Goal: Task Accomplishment & Management: Complete application form

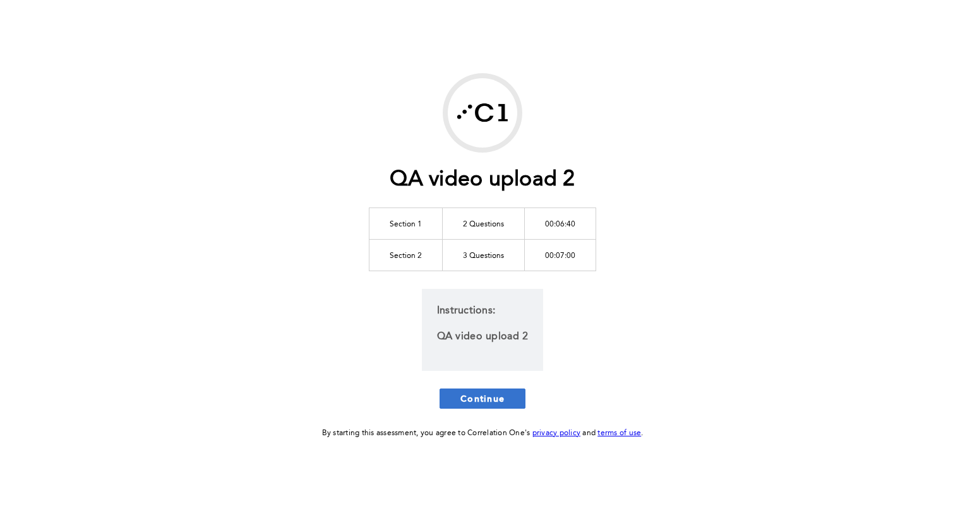
click at [498, 398] on span "Continue" at bounding box center [482, 399] width 44 height 12
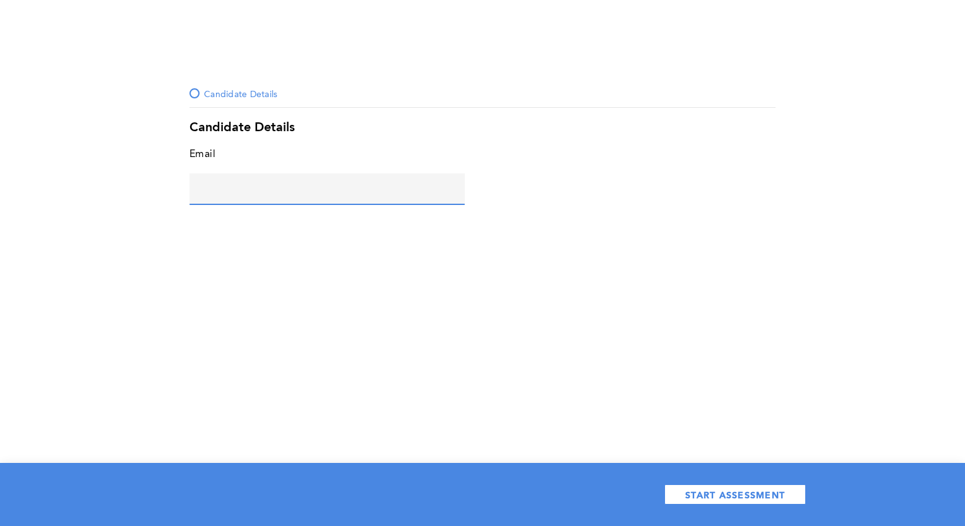
click at [320, 177] on input "text" at bounding box center [326, 189] width 275 height 30
type input "[PERSON_NAME][EMAIL_ADDRESS][DOMAIN_NAME]"
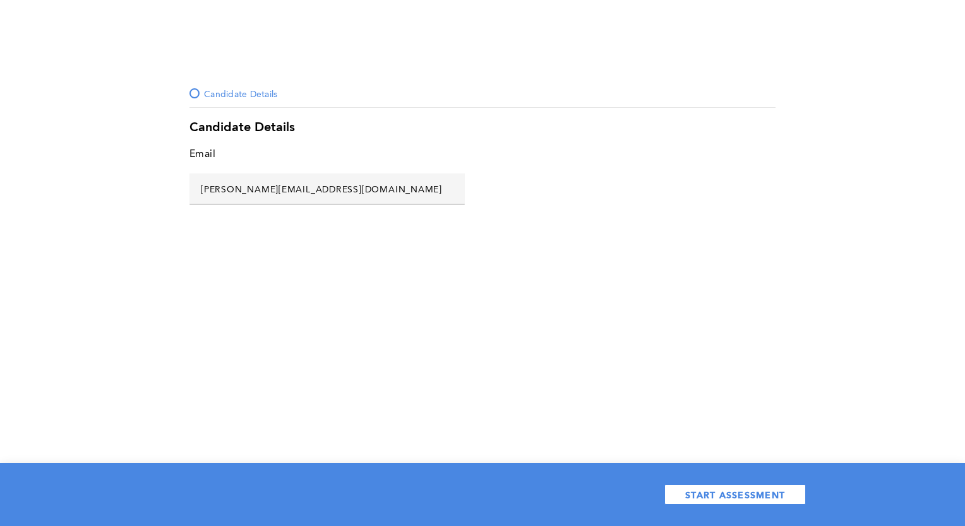
click at [737, 506] on div "START ASSESSMENT" at bounding box center [482, 494] width 965 height 63
click at [737, 496] on span "START ASSESSMENT" at bounding box center [735, 495] width 100 height 12
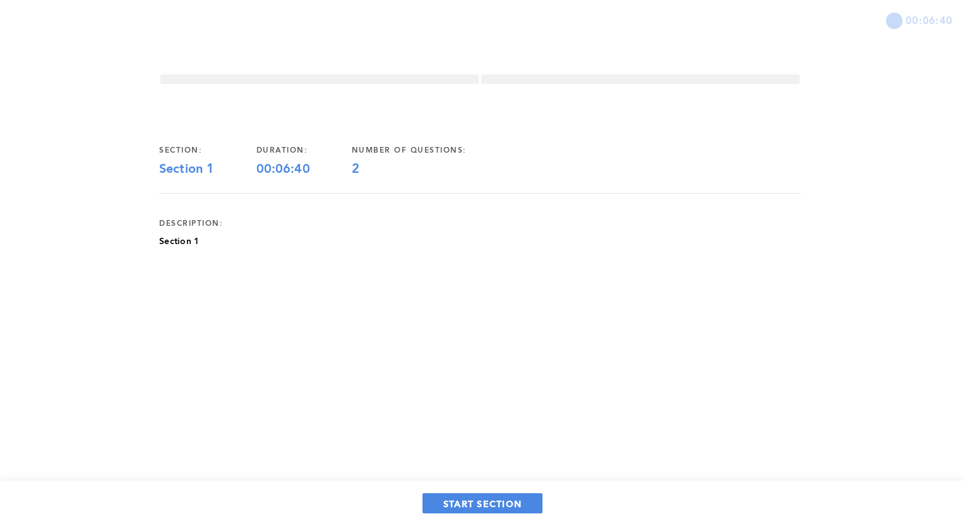
click at [469, 514] on div "START SECTION" at bounding box center [482, 503] width 965 height 45
click at [470, 504] on span "START SECTION" at bounding box center [482, 504] width 78 height 12
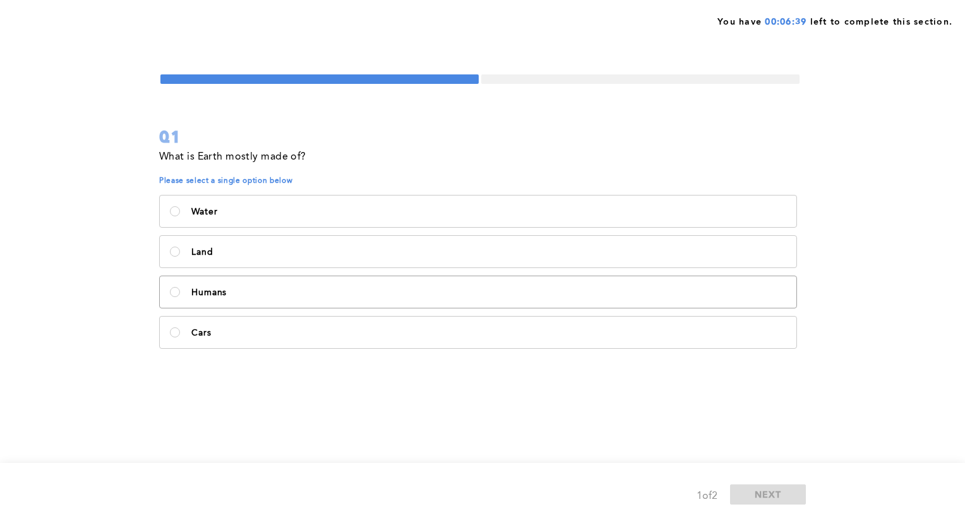
click at [374, 282] on label "Humans" at bounding box center [478, 292] width 636 height 32
click at [180, 287] on input "Humans" at bounding box center [175, 292] width 10 height 10
radio input "true"
click at [455, 206] on label "Water" at bounding box center [478, 212] width 636 height 32
click at [180, 206] on input "Water" at bounding box center [175, 211] width 10 height 10
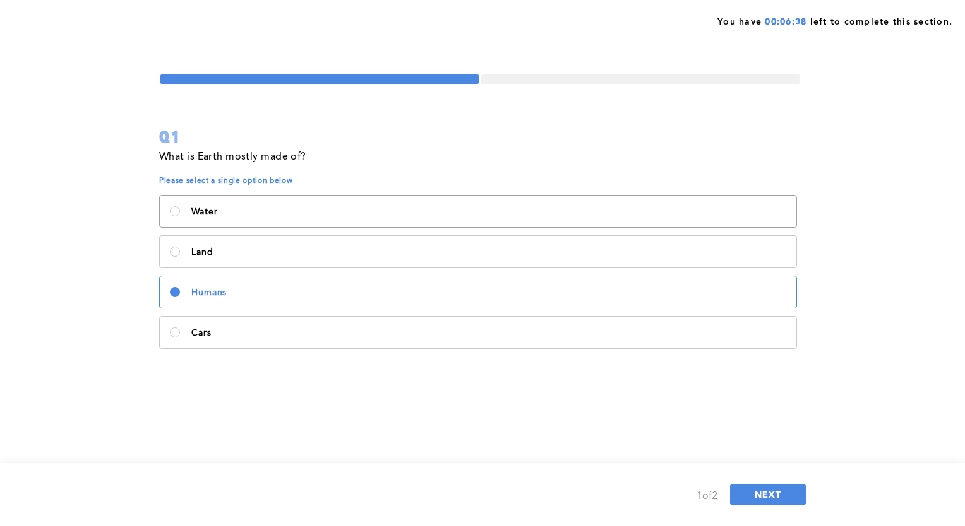
radio input "true"
click at [760, 501] on button "NEXT" at bounding box center [768, 495] width 76 height 20
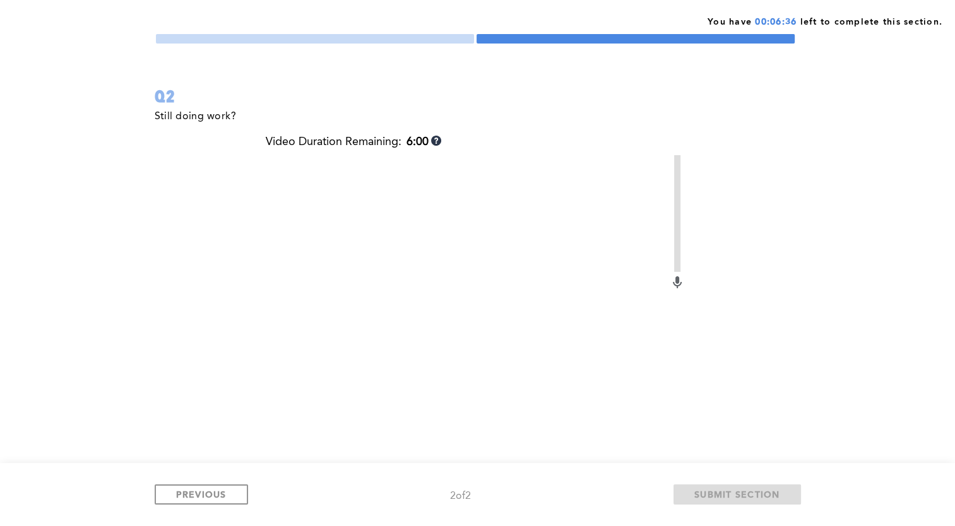
scroll to position [63, 0]
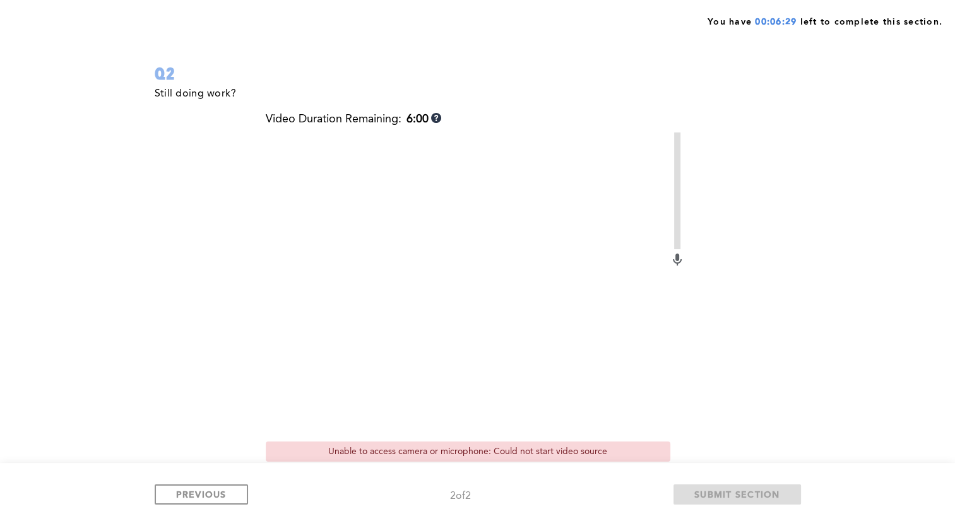
click at [130, 242] on div "You have 00:06:29 left to complete this section. Q2 Still doing work? Video Dur…" at bounding box center [477, 276] width 955 height 679
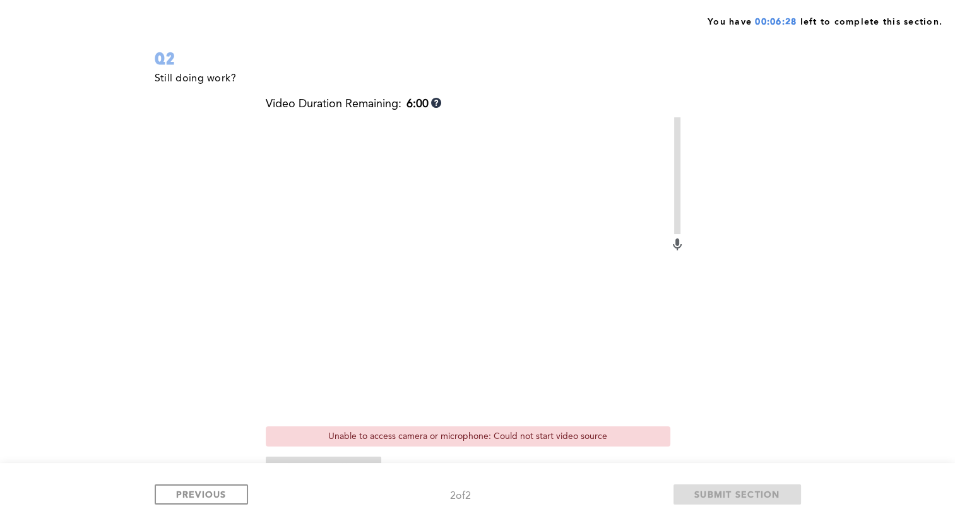
scroll to position [0, 0]
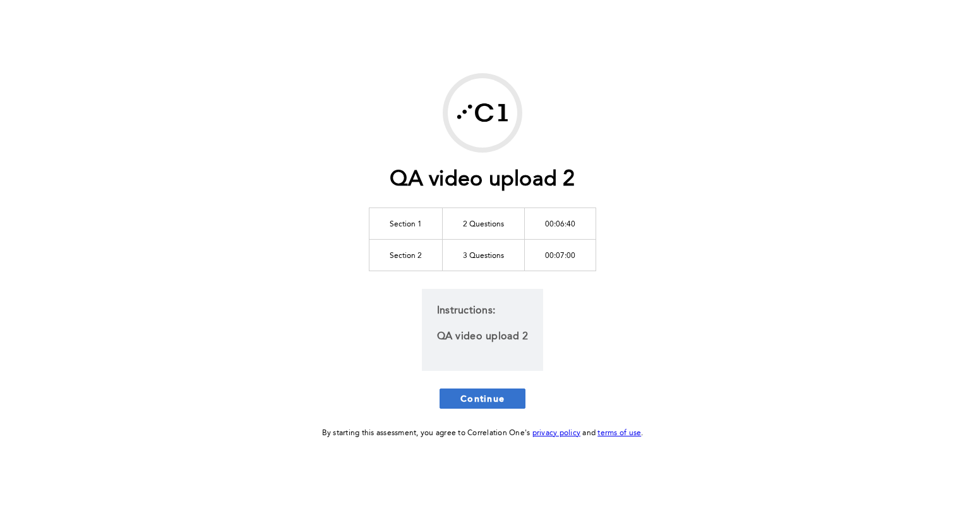
click at [497, 389] on button "Continue" at bounding box center [482, 399] width 86 height 20
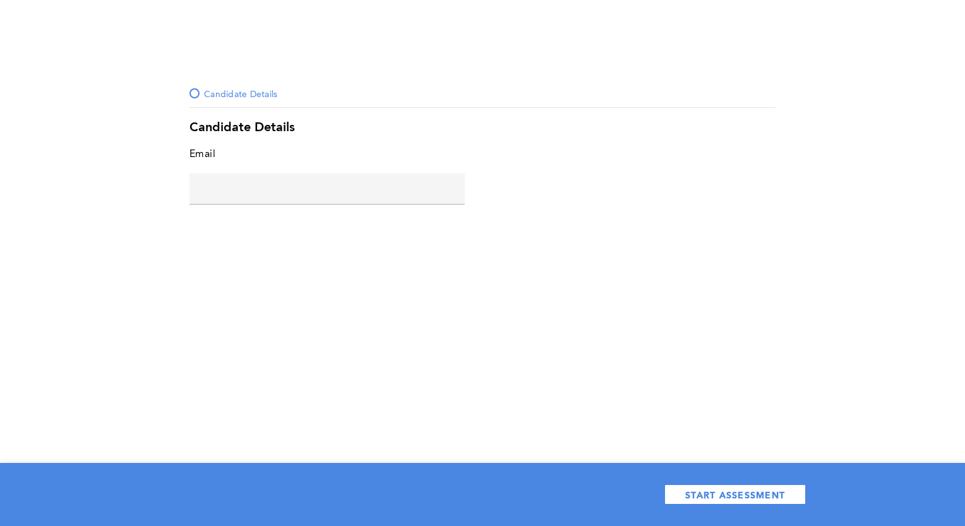
click at [369, 189] on input "text" at bounding box center [326, 189] width 275 height 30
type input "[PERSON_NAME][EMAIL_ADDRESS][DOMAIN_NAME]"
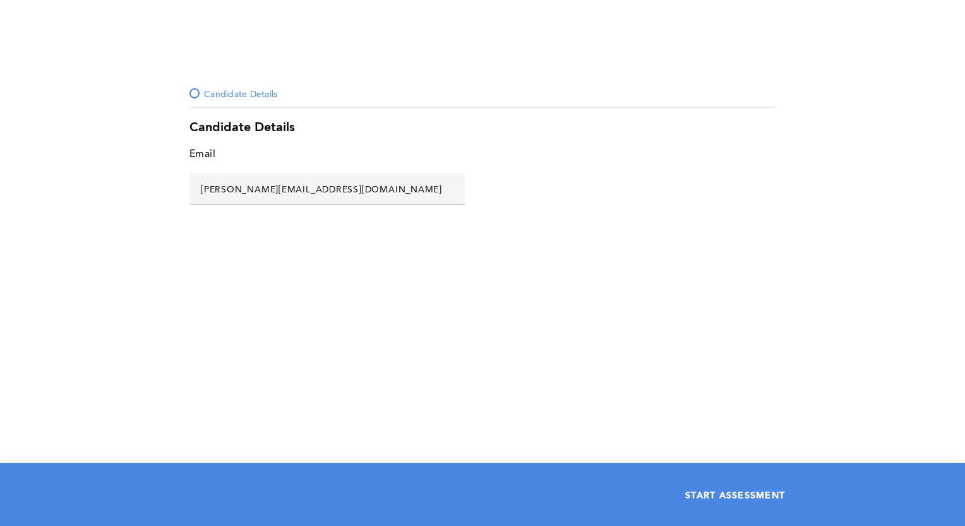
click at [592, 494] on span "START ASSESSMENT" at bounding box center [735, 495] width 100 height 12
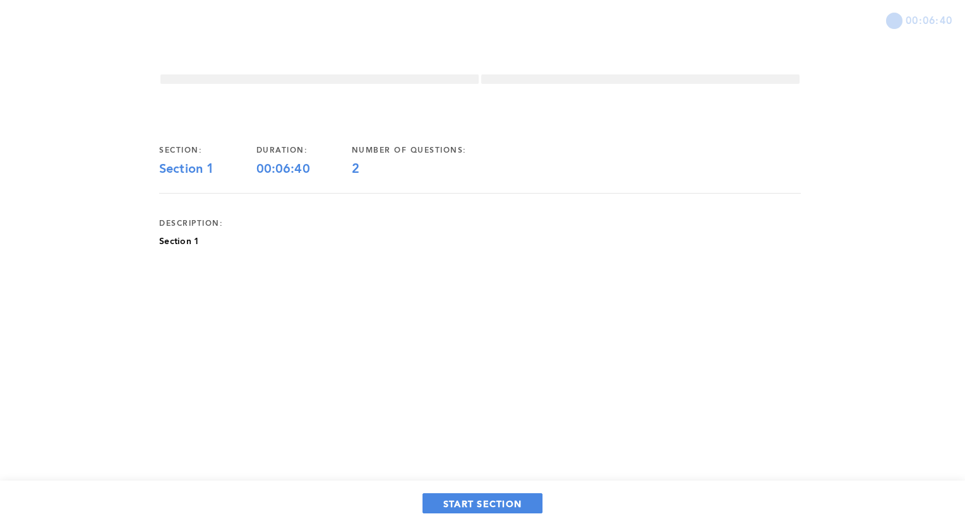
click at [481, 519] on div "START SECTION" at bounding box center [482, 503] width 965 height 45
click at [482, 498] on span "START SECTION" at bounding box center [482, 504] width 78 height 12
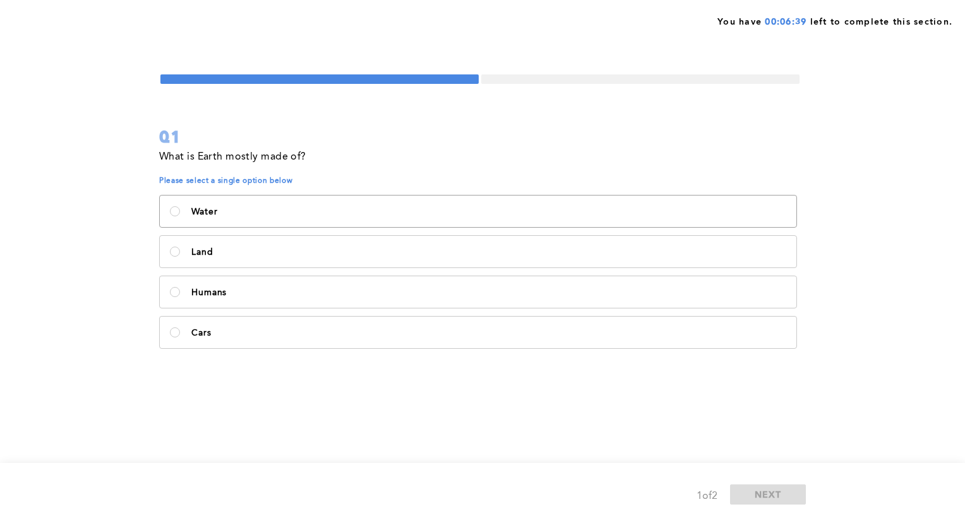
click at [374, 205] on label "Water" at bounding box center [478, 212] width 636 height 32
click at [180, 206] on input "Water" at bounding box center [175, 211] width 10 height 10
radio input "true"
click at [592, 496] on button "NEXT" at bounding box center [768, 495] width 76 height 20
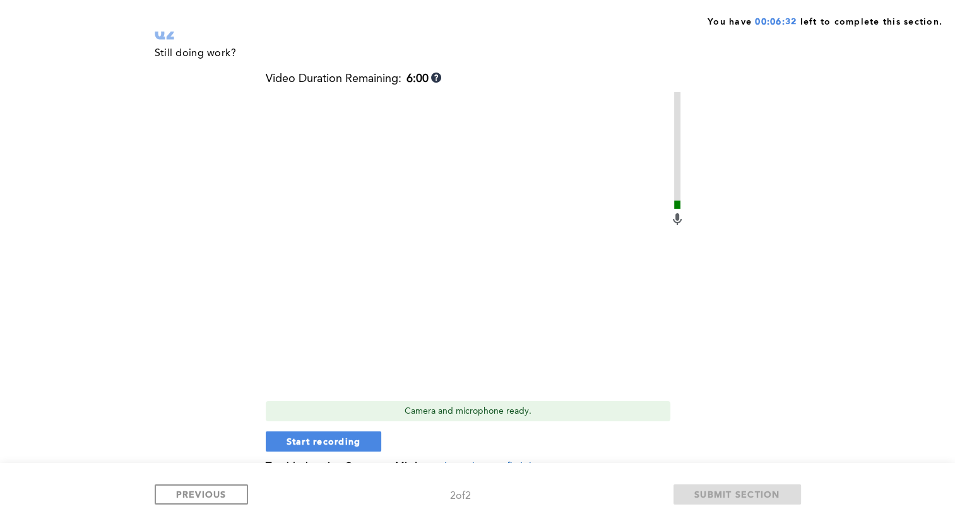
scroll to position [126, 0]
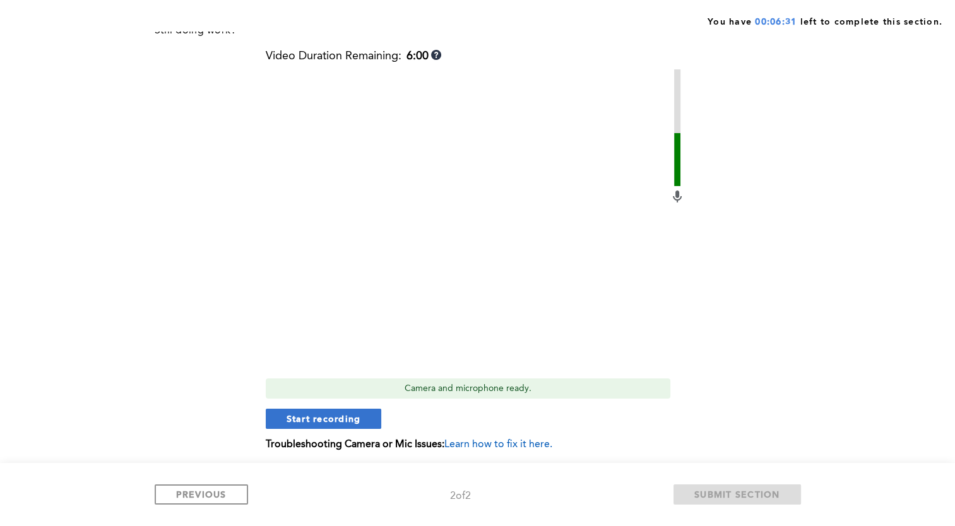
click at [333, 413] on span "Start recording" at bounding box center [324, 419] width 74 height 12
click at [338, 424] on span "Stop recording" at bounding box center [324, 419] width 74 height 12
